Goal: Download file/media

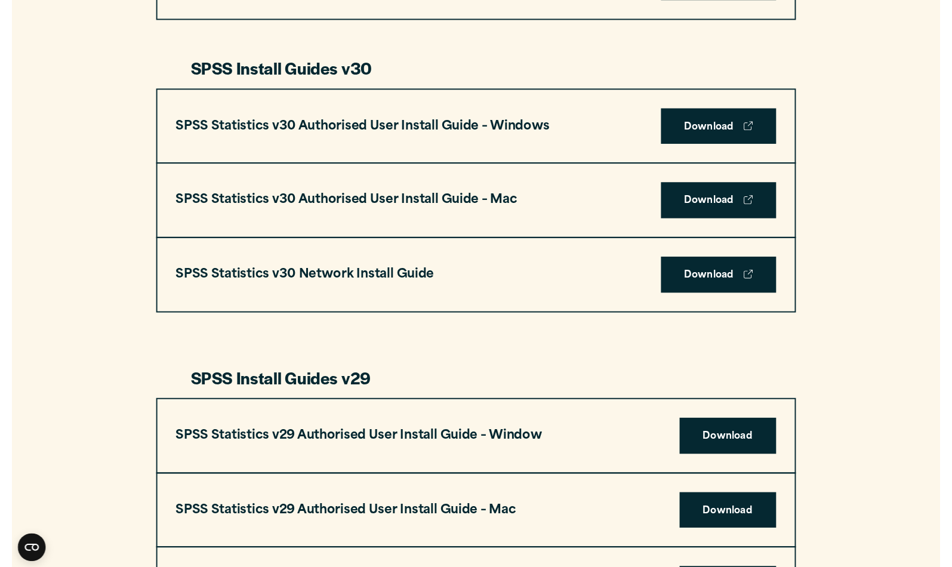
scroll to position [826, 0]
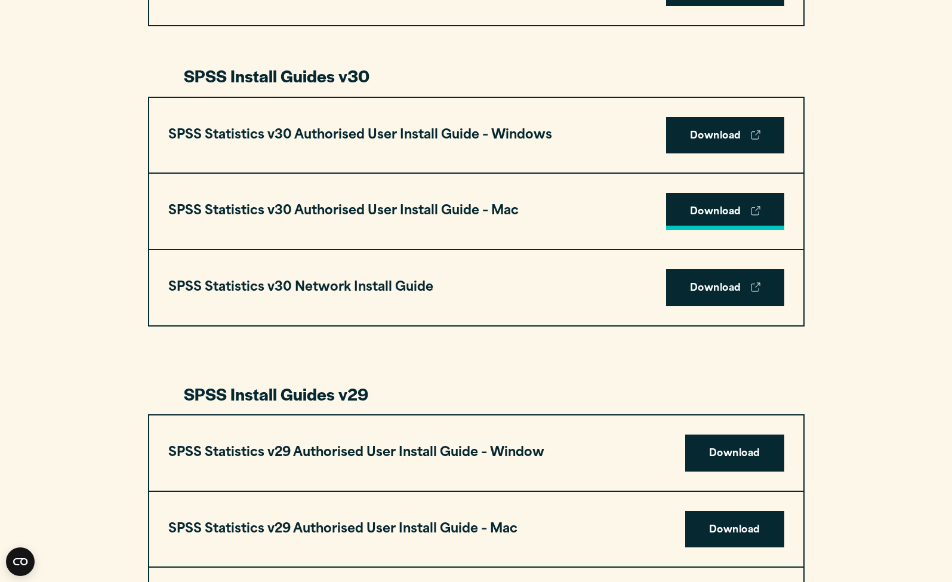
click at [733, 207] on link "Download" at bounding box center [725, 211] width 118 height 37
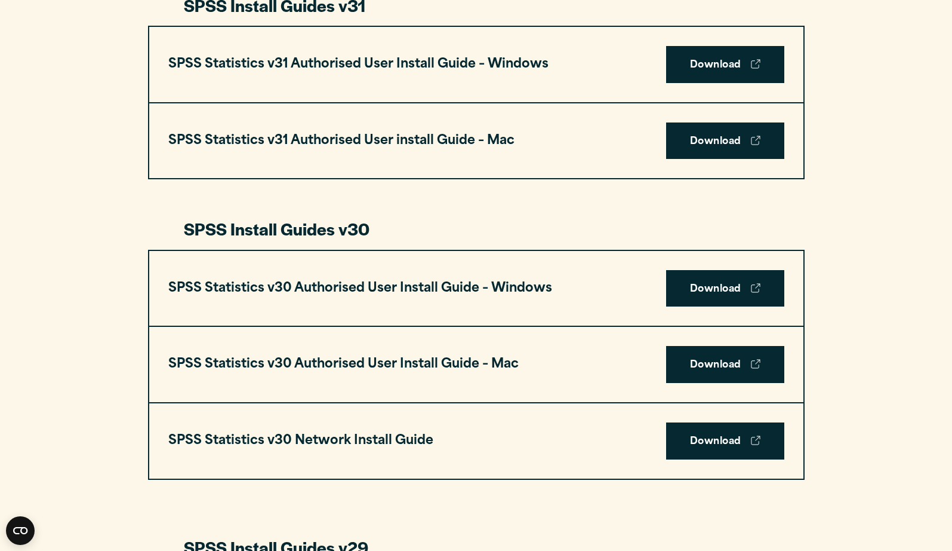
scroll to position [693, 0]
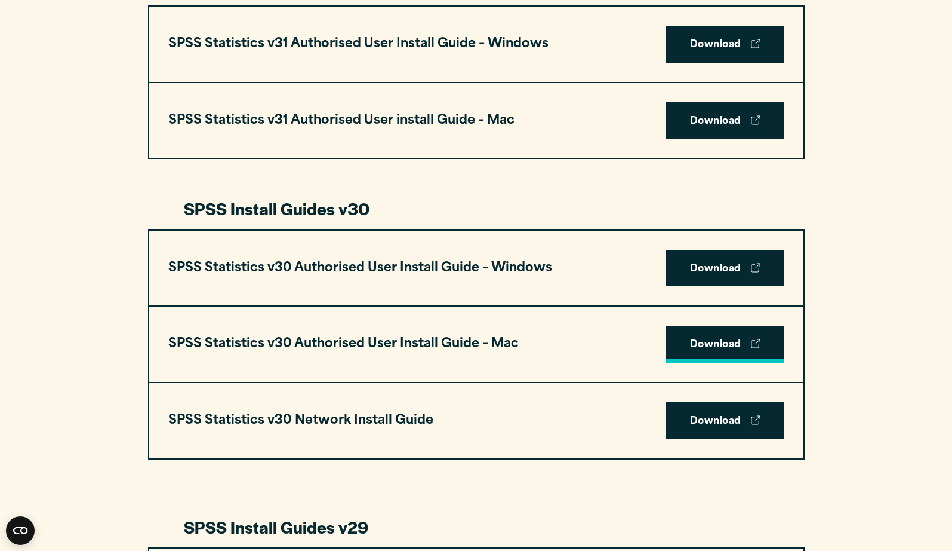
click at [706, 342] on link "Download" at bounding box center [725, 343] width 118 height 37
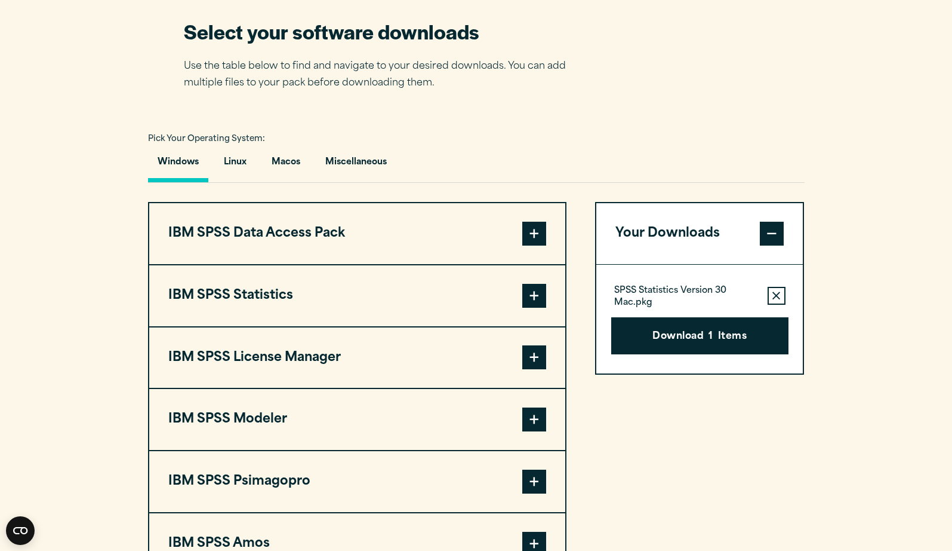
scroll to position [762, 0]
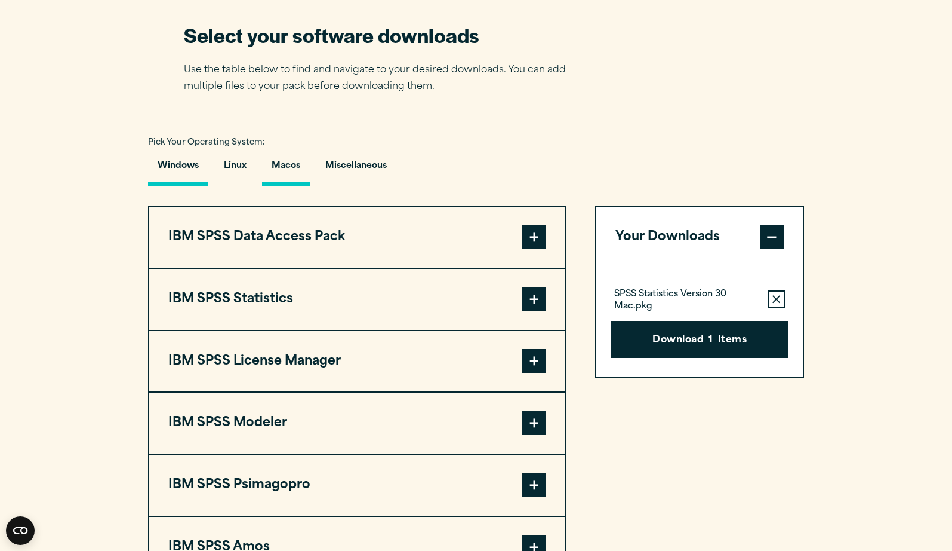
click at [298, 161] on button "Macos" at bounding box center [286, 169] width 48 height 34
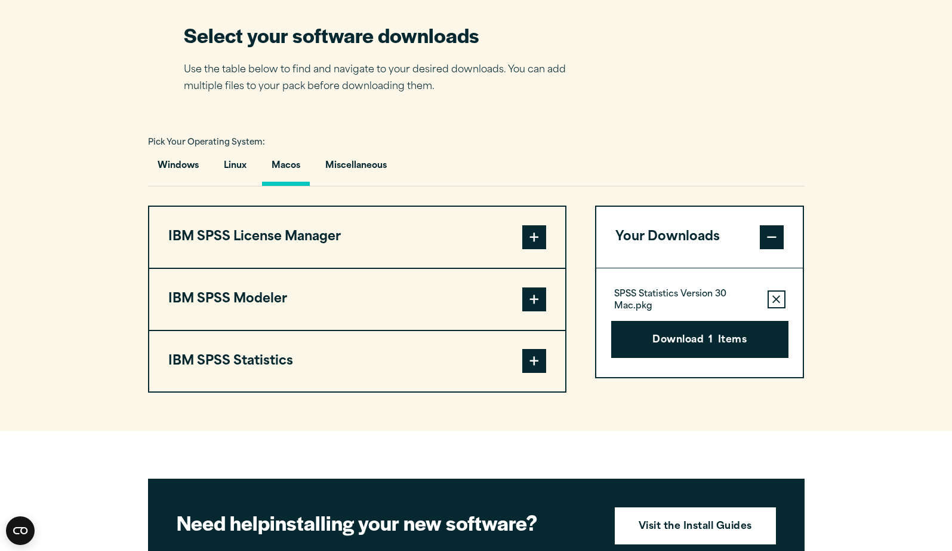
click at [776, 296] on icon "button" at bounding box center [777, 299] width 8 height 8
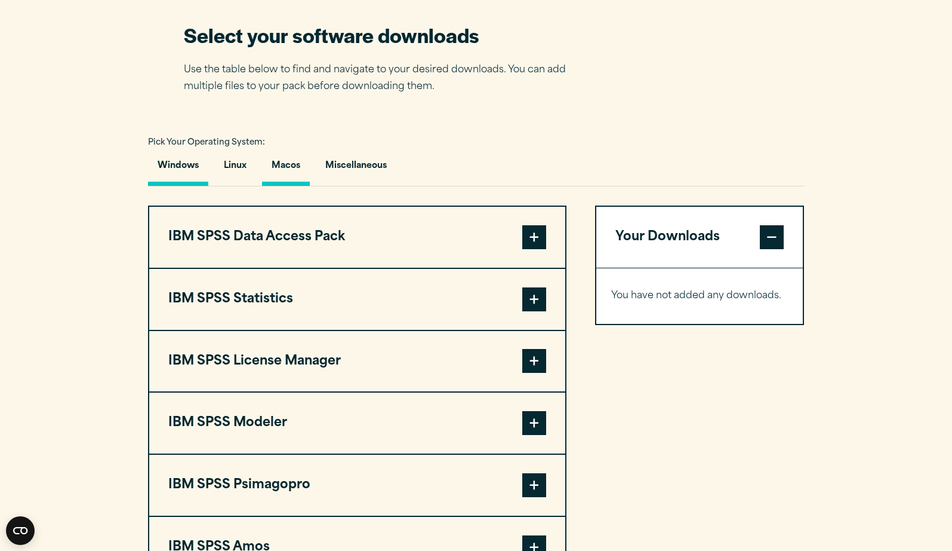
click at [280, 161] on button "Macos" at bounding box center [286, 169] width 48 height 34
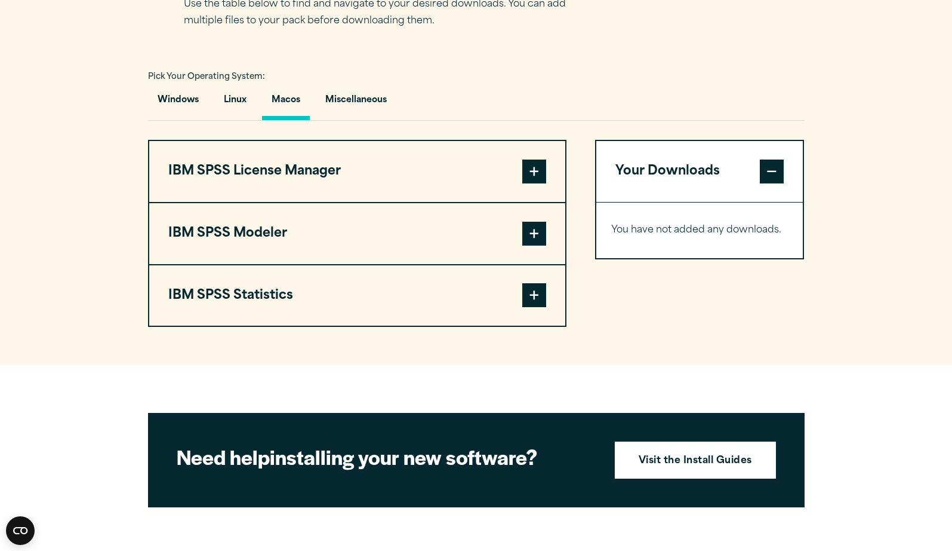
scroll to position [846, 0]
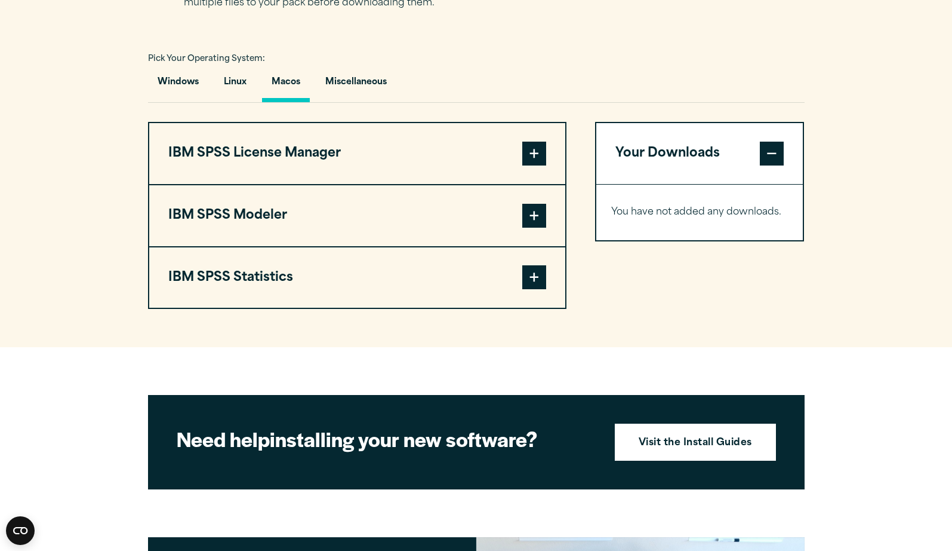
click at [534, 278] on span at bounding box center [535, 277] width 24 height 24
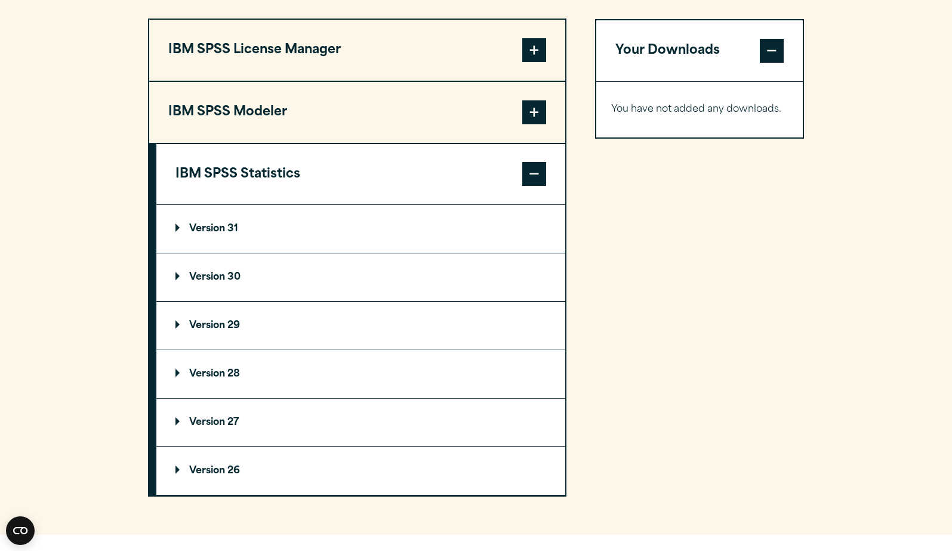
scroll to position [951, 0]
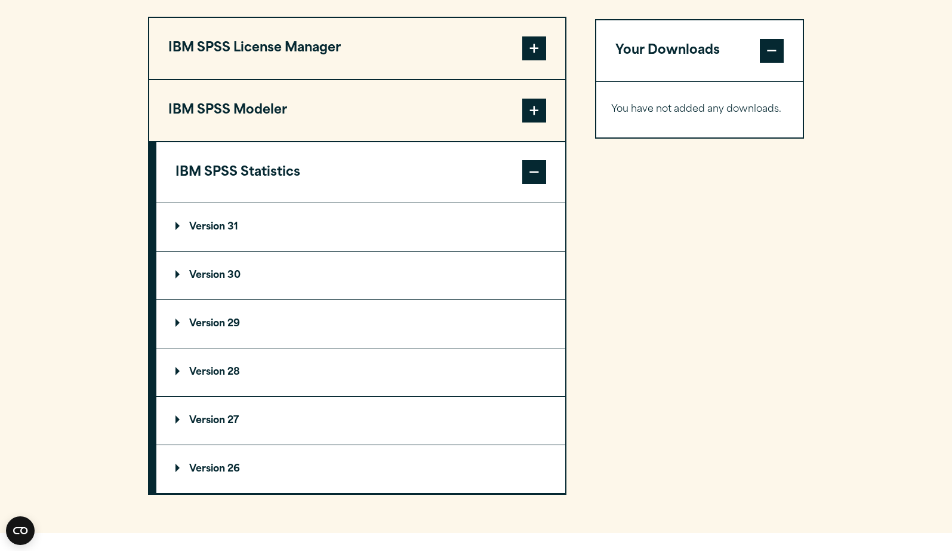
click at [179, 273] on p "Version 30" at bounding box center [208, 276] width 65 height 10
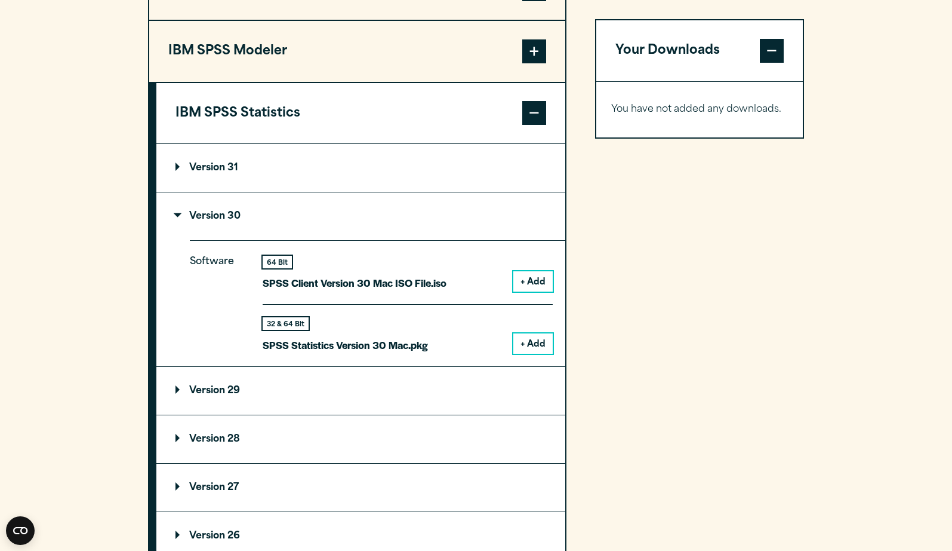
scroll to position [1030, 0]
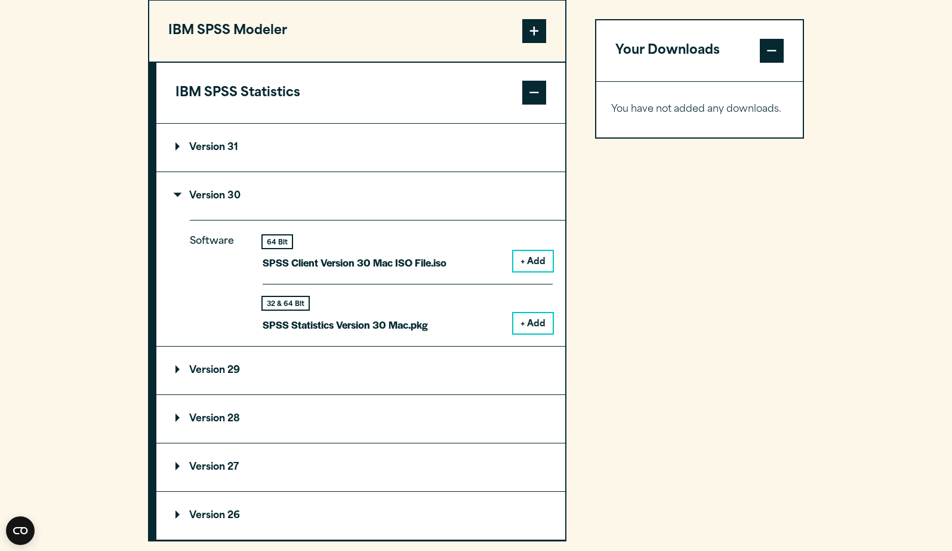
click at [530, 318] on button "+ Add" at bounding box center [533, 323] width 39 height 20
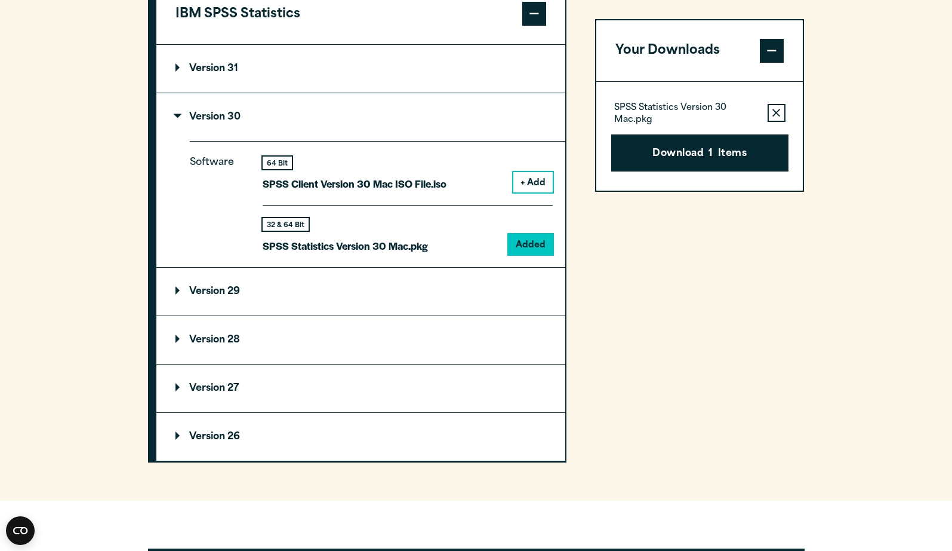
scroll to position [1092, 0]
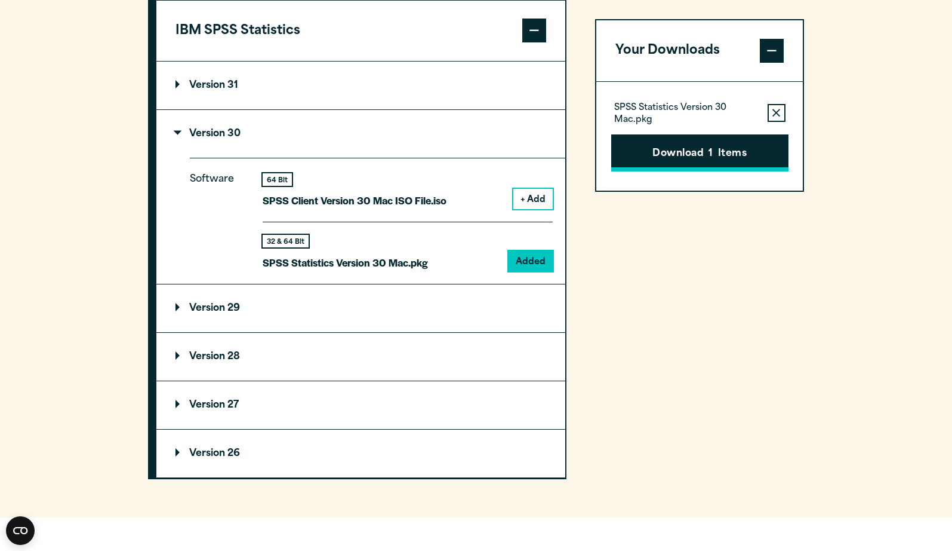
click at [680, 158] on button "Download 1 Items" at bounding box center [699, 152] width 177 height 37
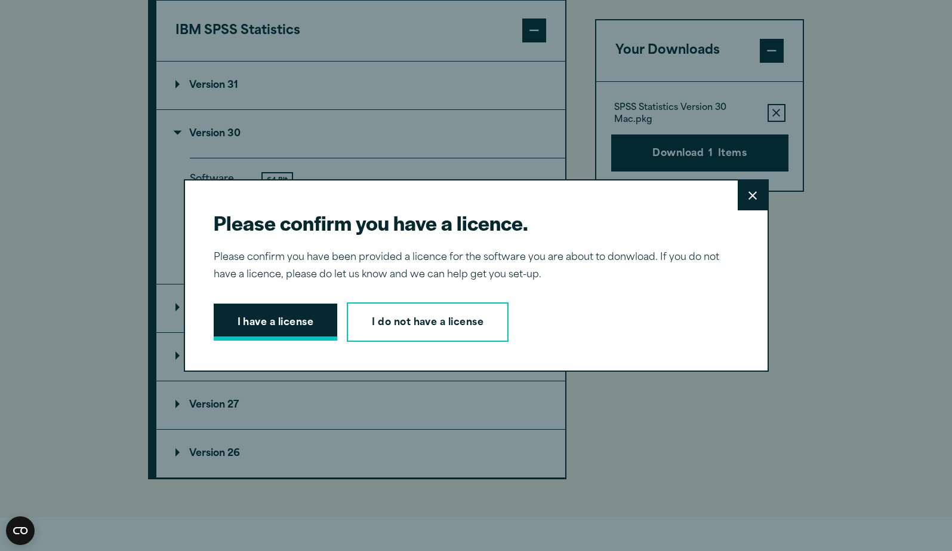
click at [282, 319] on button "I have a license" at bounding box center [276, 321] width 124 height 37
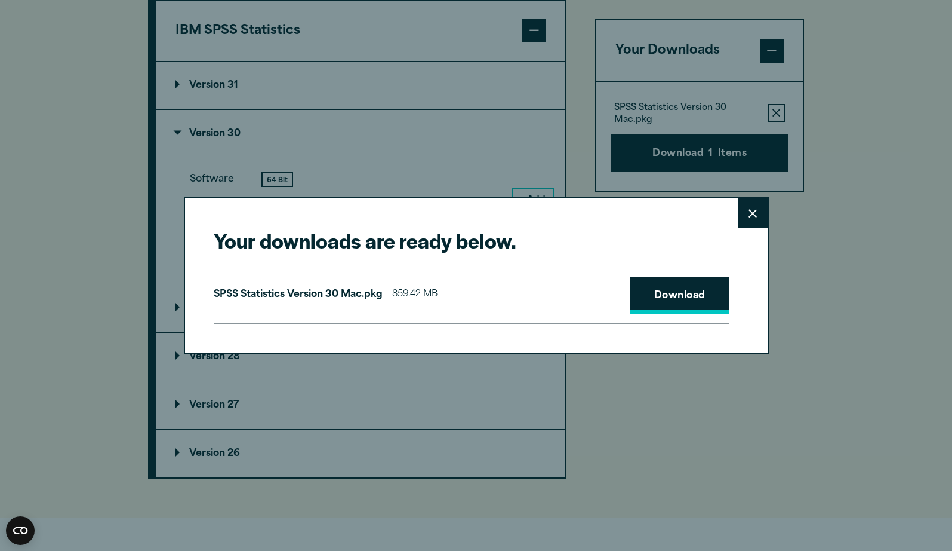
click at [678, 303] on link "Download" at bounding box center [680, 294] width 99 height 37
click at [616, 205] on div "Your downloads are ready below. Close SPSS Statistics Version 30 Mac.pkg 859.42…" at bounding box center [476, 275] width 585 height 156
click at [681, 288] on link "Download" at bounding box center [680, 294] width 99 height 37
